Goal: Task Accomplishment & Management: Complete application form

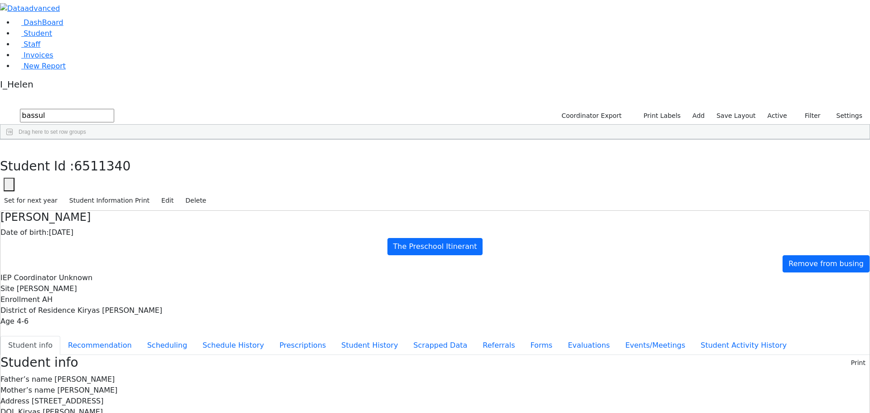
drag, startPoint x: 153, startPoint y: 35, endPoint x: 86, endPoint y: 29, distance: 67.7
click at [86, 29] on div "DashBoard Student Staff Invoices New Report 1" at bounding box center [435, 368] width 870 height 736
click at [806, 109] on button "Filter" at bounding box center [809, 116] width 32 height 14
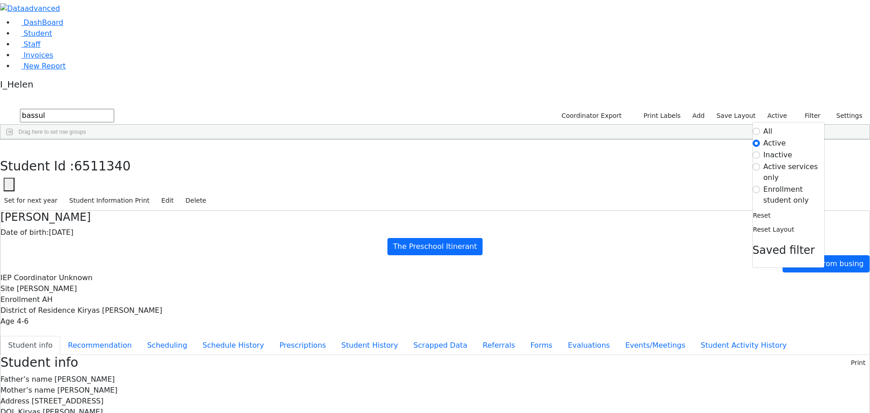
click at [769, 184] on label "Enrollment student only" at bounding box center [793, 195] width 61 height 22
click at [760, 186] on input "Enrollment student only" at bounding box center [756, 189] width 7 height 7
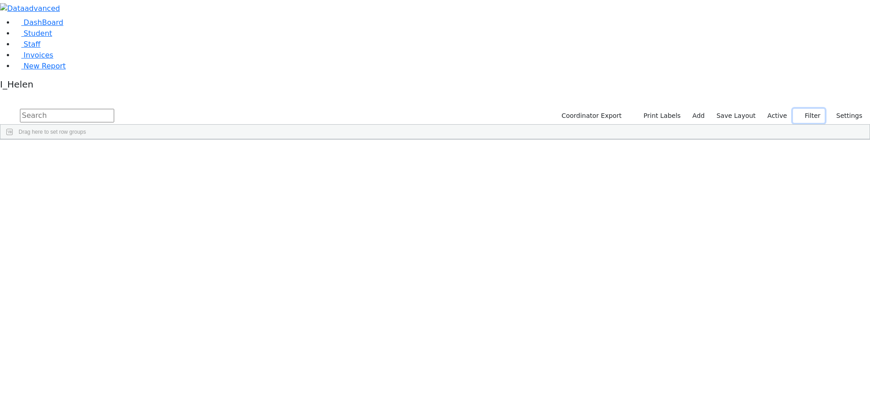
click at [813, 109] on button "Filter" at bounding box center [809, 116] width 32 height 14
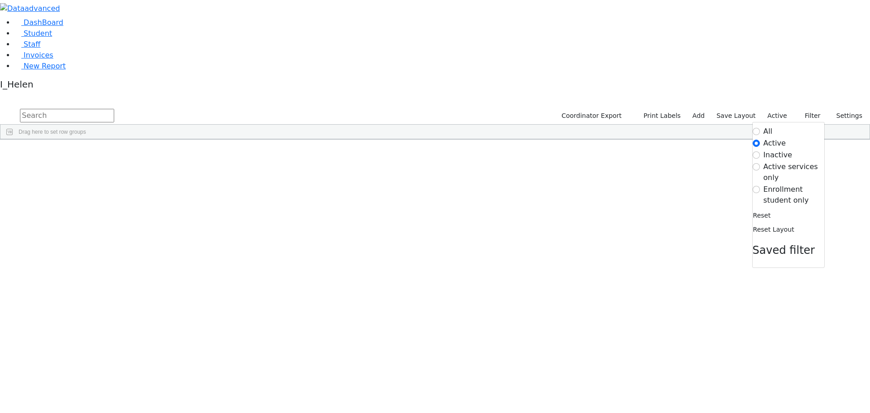
click at [770, 184] on label "Enrollment student only" at bounding box center [793, 195] width 61 height 22
click at [760, 186] on input "Enrollment student only" at bounding box center [756, 189] width 7 height 7
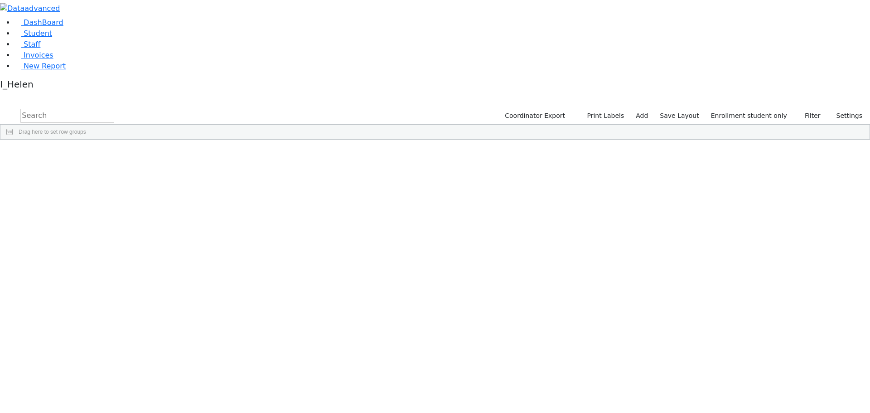
scroll to position [159, 0]
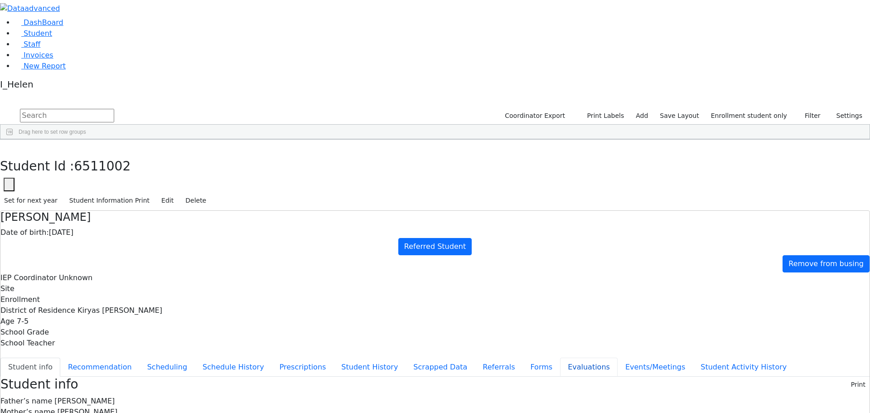
click at [560, 357] on button "Evaluations" at bounding box center [589, 366] width 58 height 19
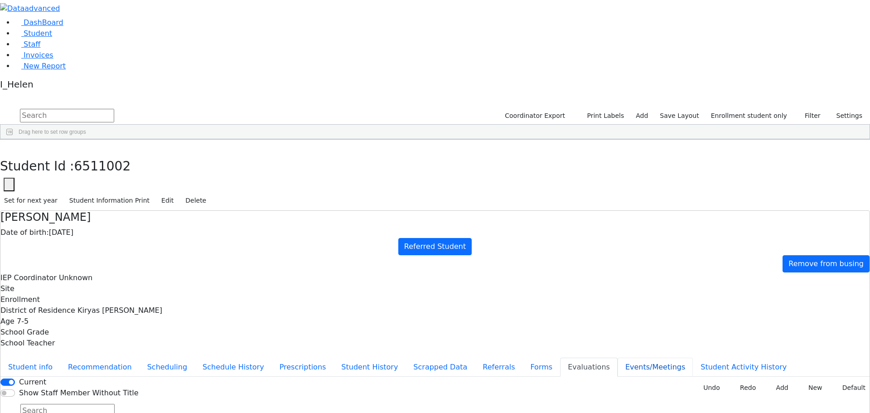
click at [618, 357] on button "Events/Meetings" at bounding box center [655, 366] width 75 height 19
click at [13, 140] on button "button" at bounding box center [6, 149] width 13 height 19
click at [475, 357] on button "Referrals" at bounding box center [499, 366] width 48 height 19
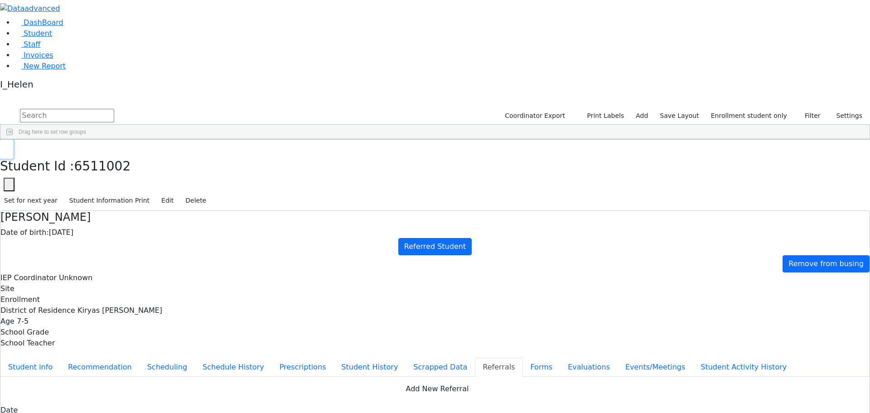
click at [4, 147] on use "button" at bounding box center [4, 147] width 0 height 0
click at [652, 109] on link "Add" at bounding box center [642, 116] width 20 height 14
select select "18"
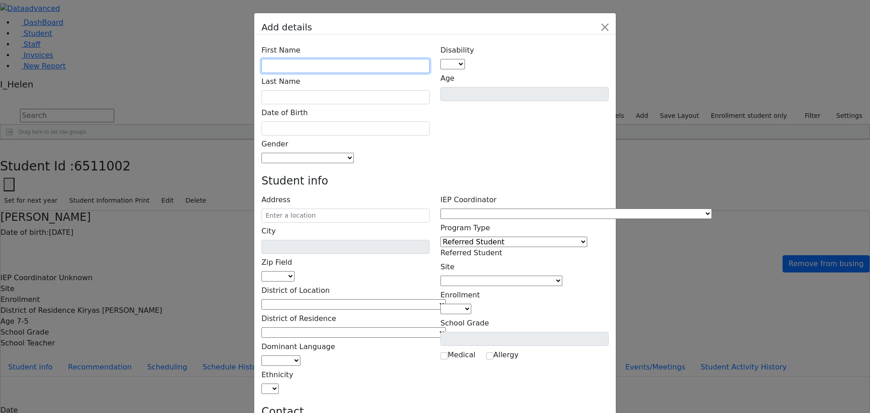
click at [360, 59] on input "text" at bounding box center [345, 66] width 168 height 14
type input "[PERSON_NAME]"
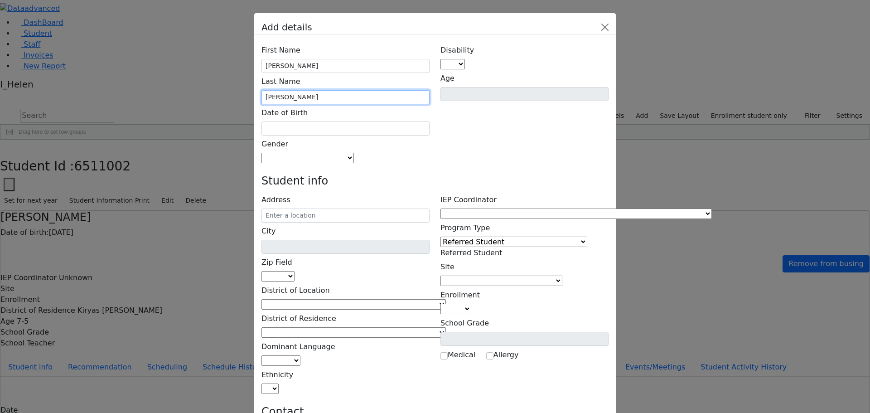
type input "[PERSON_NAME]"
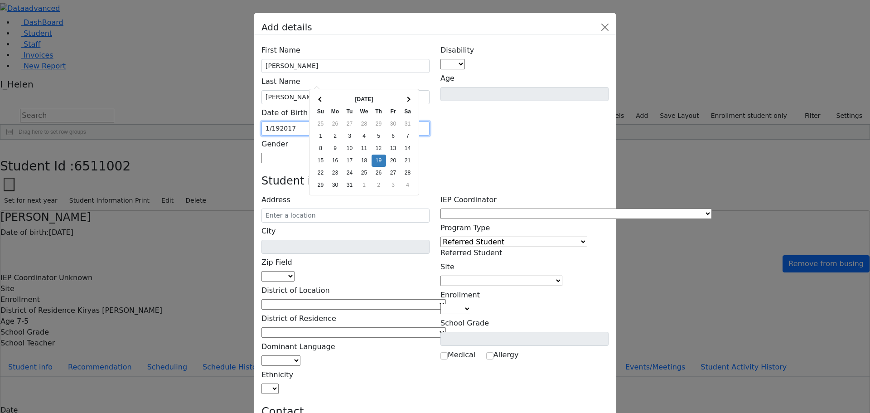
type input "[DATE]"
click at [457, 103] on div "Disability AU DC ED EI ERS HI ID LD MD MR ND OHI OI PD SI SLI TBI VI D Age" at bounding box center [524, 103] width 179 height 122
click at [354, 154] on span at bounding box center [354, 158] width 0 height 9
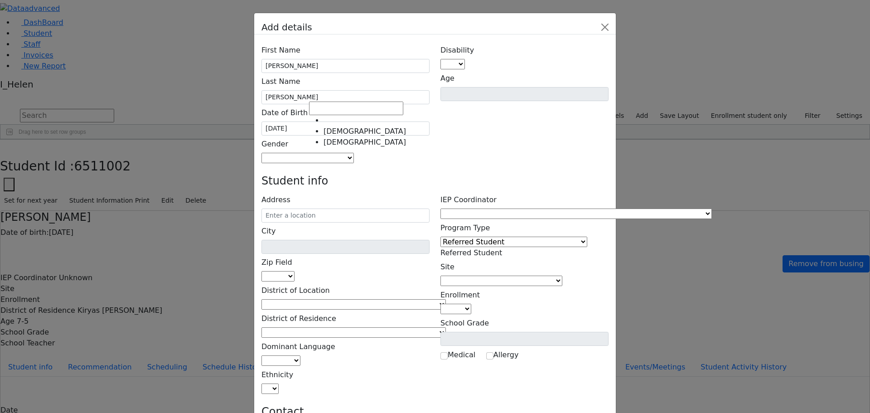
select select "[DEMOGRAPHIC_DATA]"
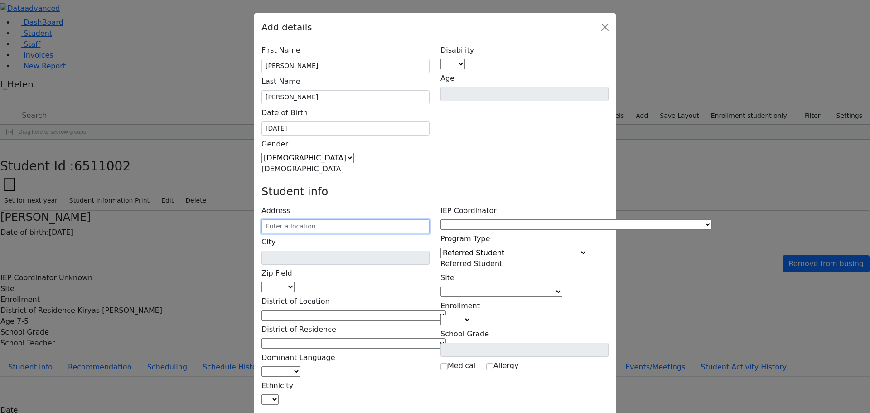
click at [329, 219] on input "text" at bounding box center [345, 226] width 168 height 14
type input "15 Van Buren Dr"
type input "Monroe"
select select "10950"
click at [386, 219] on input "15 Van Buren Dr" at bounding box center [345, 226] width 168 height 14
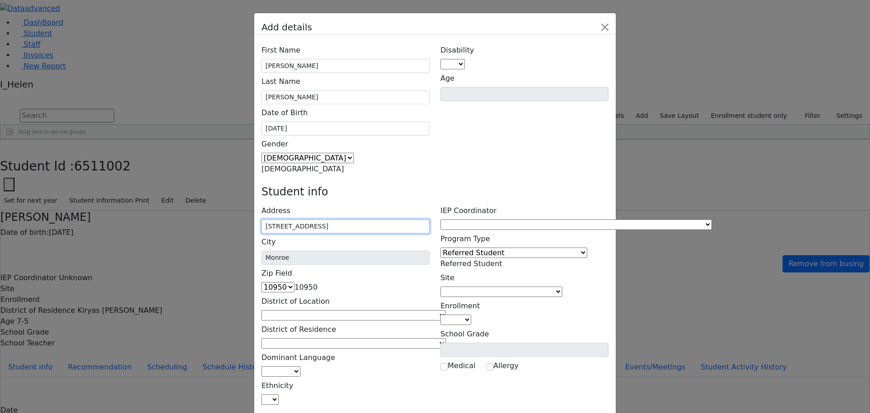
type input "[STREET_ADDRESS]"
click at [439, 185] on h4 "Student info" at bounding box center [434, 191] width 347 height 13
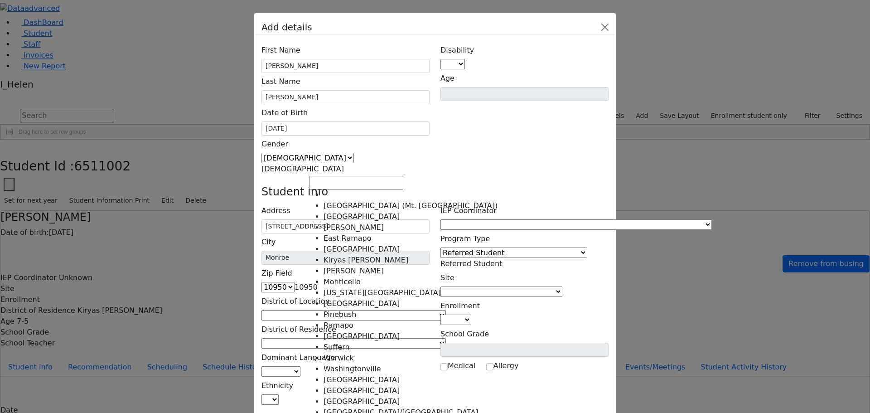
click at [446, 311] on span at bounding box center [446, 315] width 0 height 9
select select "6"
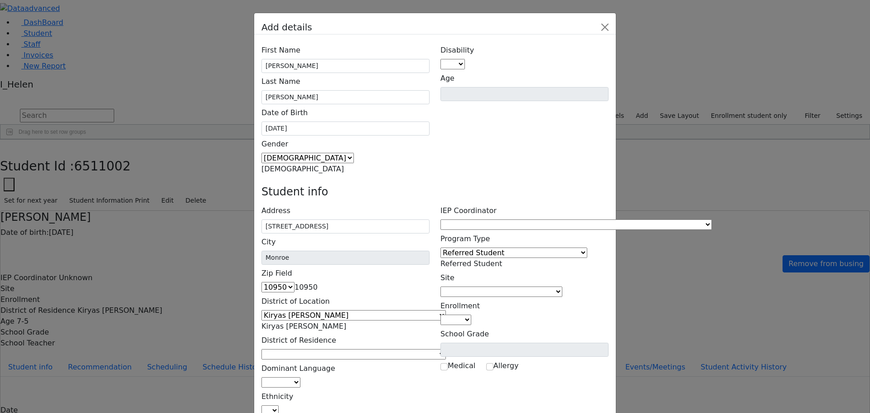
click at [446, 350] on span at bounding box center [446, 354] width 0 height 9
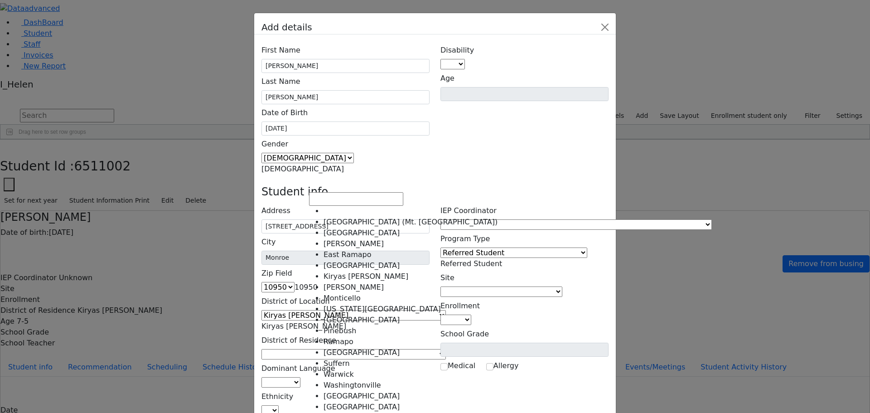
select select "6"
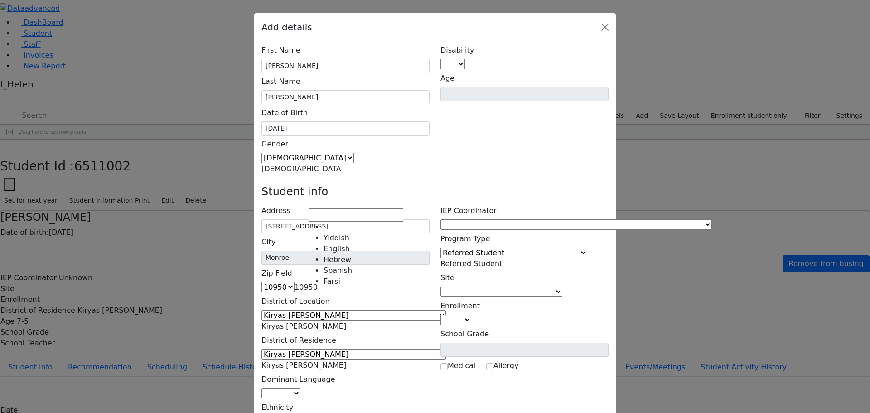
click at [300, 389] on span at bounding box center [300, 393] width 0 height 9
select select "1"
click at [279, 412] on span at bounding box center [279, 421] width 0 height 9
select select "5"
drag, startPoint x: 341, startPoint y: 280, endPoint x: 345, endPoint y: 269, distance: 11.2
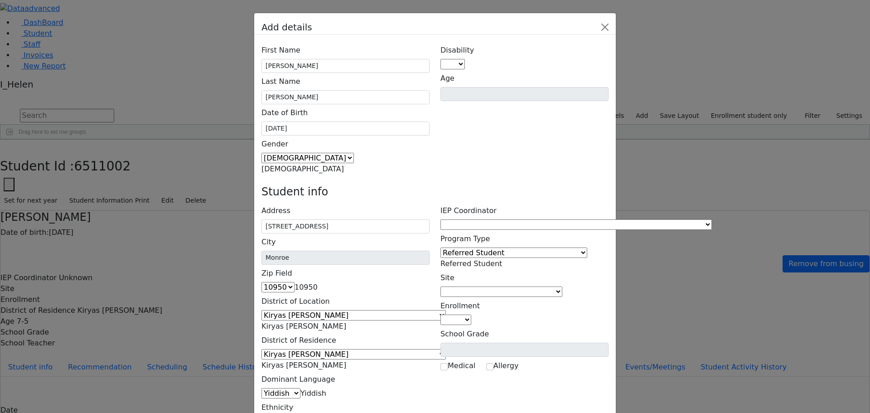
type input "[PERSON_NAME]"
type input "[STREET_ADDRESS]"
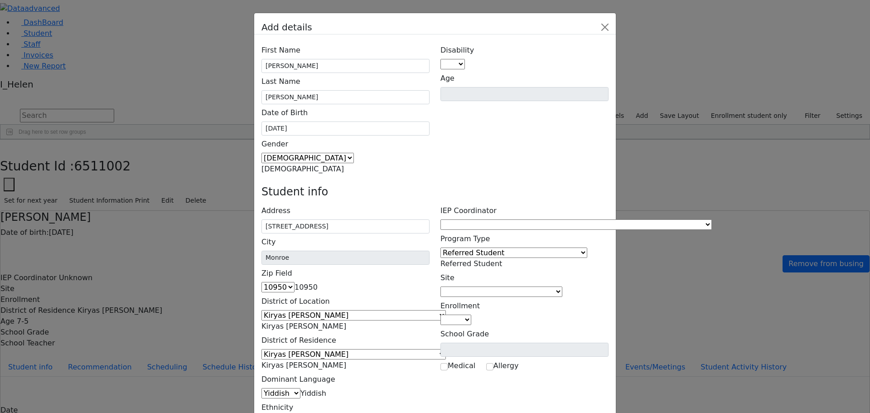
type input "[PHONE_NUMBER]"
type input "[PERSON_NAME]"
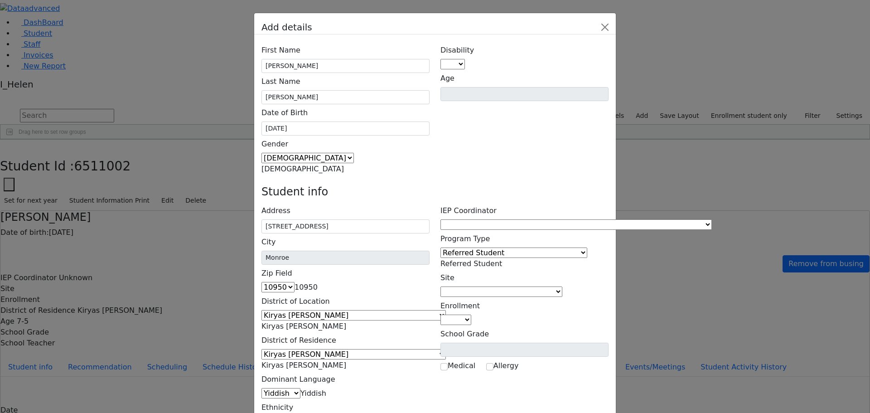
type input "[STREET_ADDRESS]"
type input "[PHONE_NUMBER]"
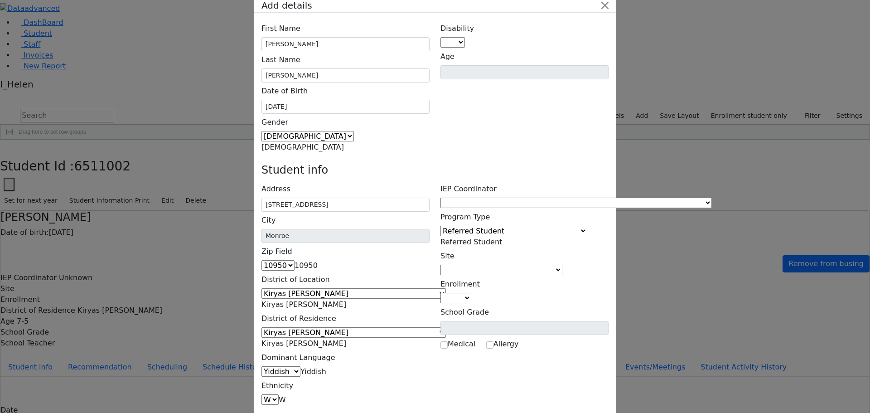
scroll to position [33, 0]
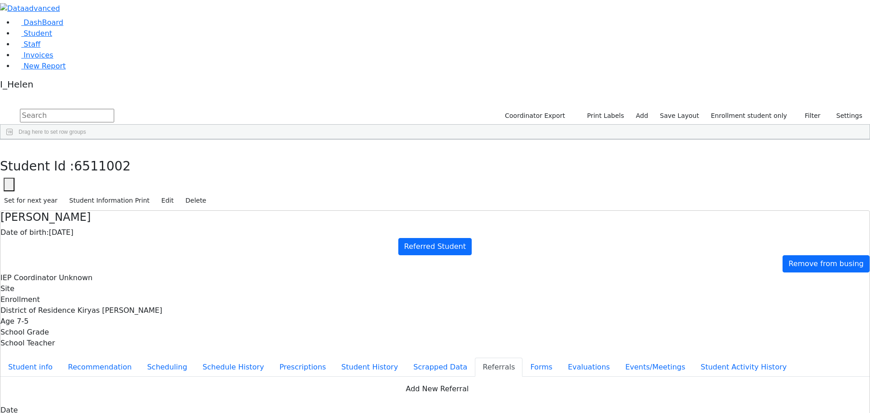
click at [107, 281] on div "[PERSON_NAME]" at bounding box center [80, 287] width 53 height 13
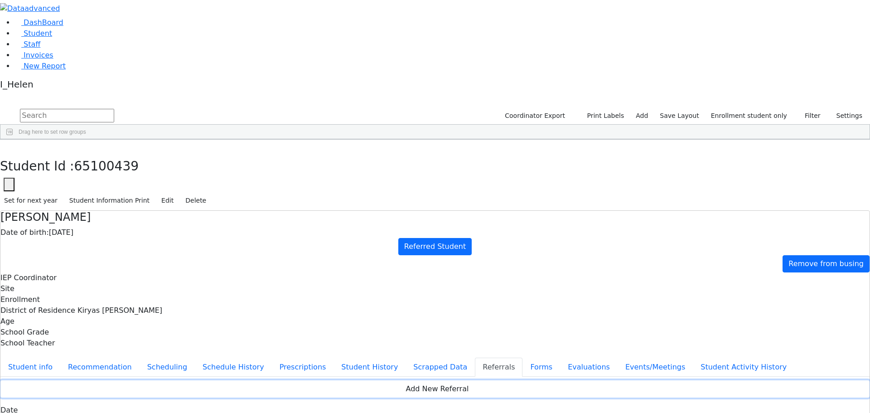
click at [307, 380] on button "Add New Referral" at bounding box center [434, 388] width 869 height 17
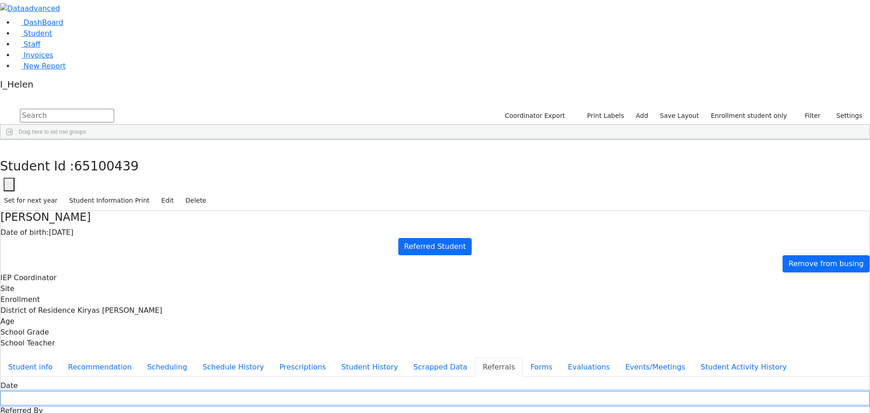
click at [310, 391] on input "text" at bounding box center [434, 398] width 869 height 14
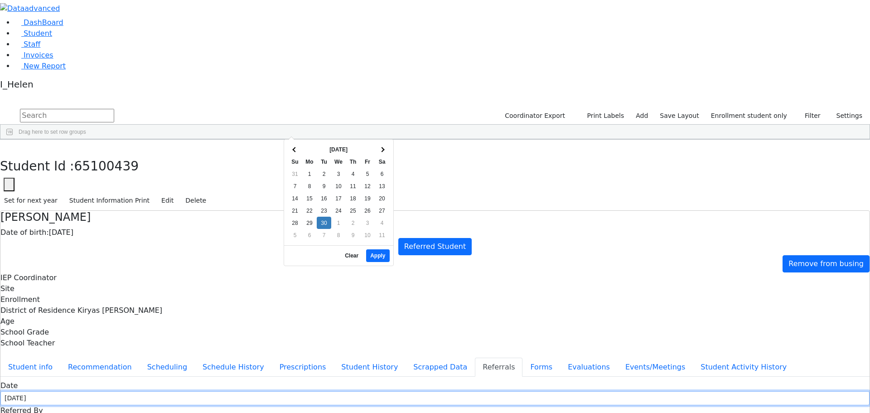
type input "[DATE]"
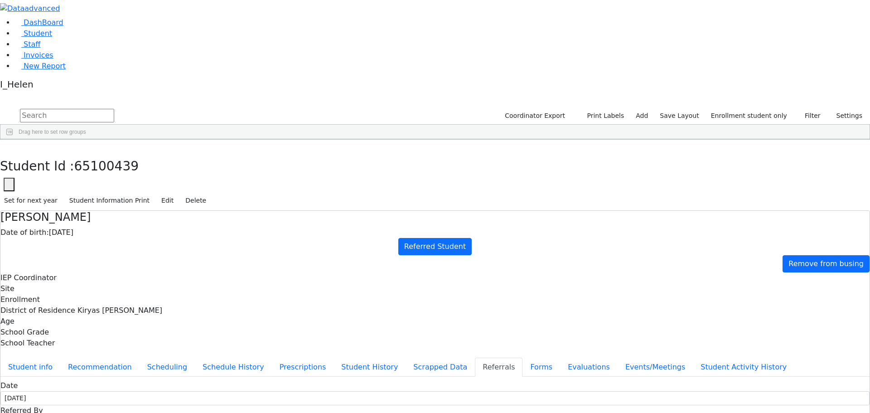
type input "Mrs. Dana"
select select "Mother"
type textarea "[PERSON_NAME] attends 3rd grade [PERSON_NAME] is her teacher."
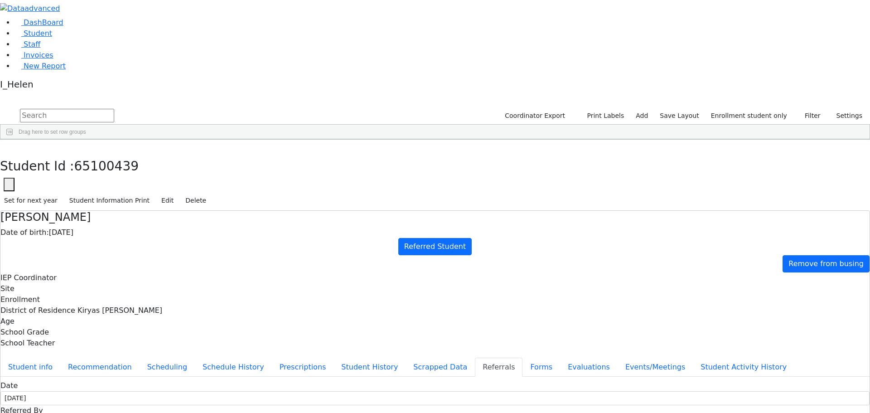
type textarea "[PERSON_NAME] has a hard time keeping up with her academics."
checkbox input "true"
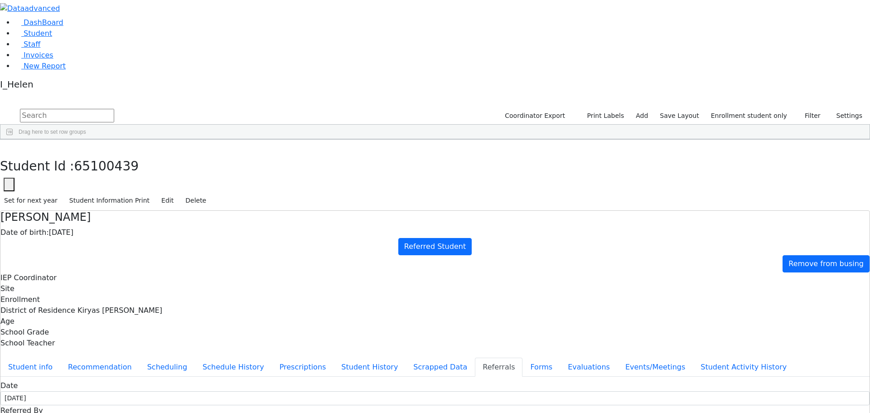
type textarea "[PERSON_NAME] has a hard time keeping up with her academics."
